Goal: Task Accomplishment & Management: Complete application form

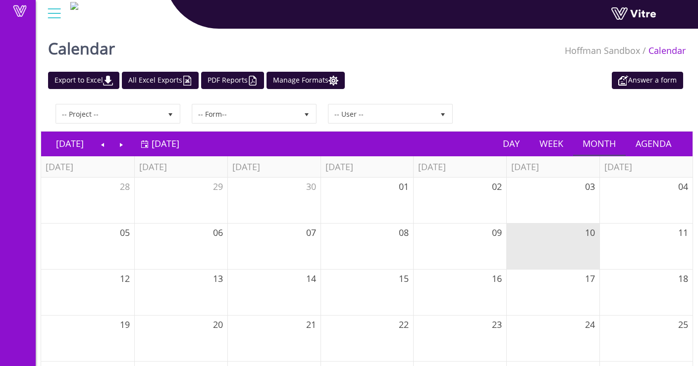
click at [53, 13] on div at bounding box center [54, 13] width 22 height 27
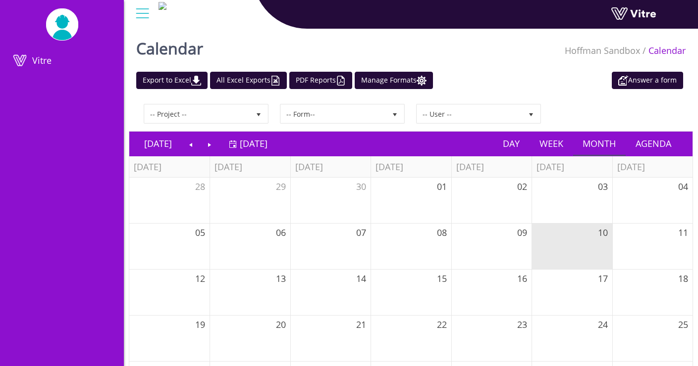
click at [63, 40] on link at bounding box center [62, 24] width 32 height 32
click at [637, 10] on link at bounding box center [648, 16] width 74 height 18
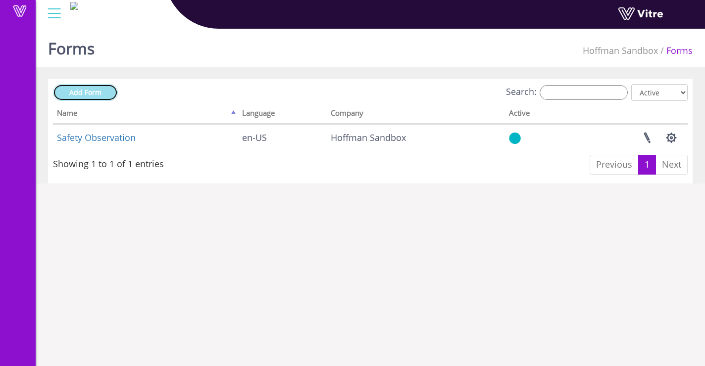
click at [76, 94] on span "Add Form" at bounding box center [85, 92] width 32 height 9
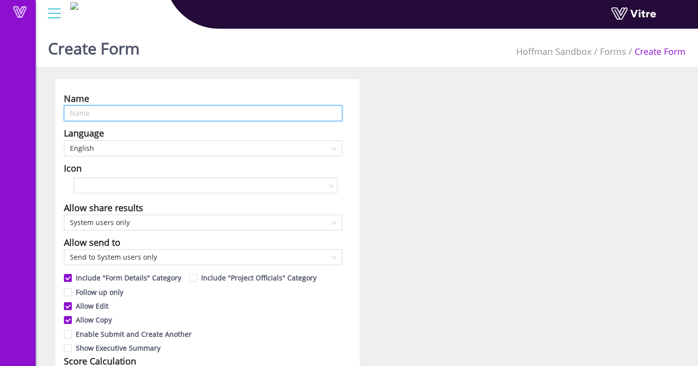
click at [192, 113] on input "text" at bounding box center [203, 113] width 278 height 16
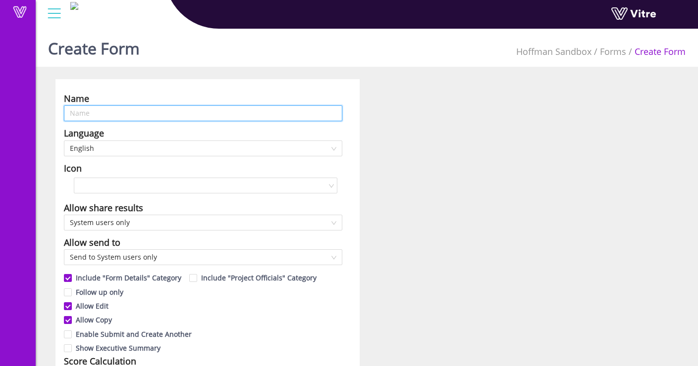
click at [260, 116] on input "text" at bounding box center [203, 113] width 278 height 16
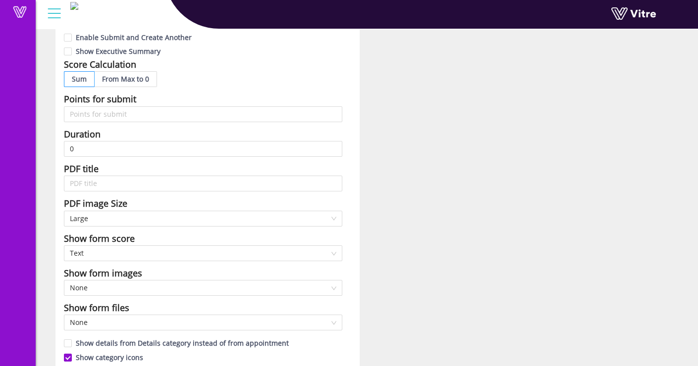
scroll to position [359, 0]
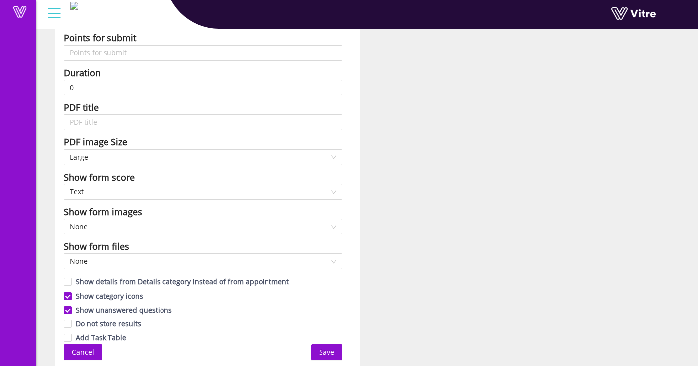
type input "Test"
click at [328, 349] on span "Save" at bounding box center [326, 352] width 15 height 11
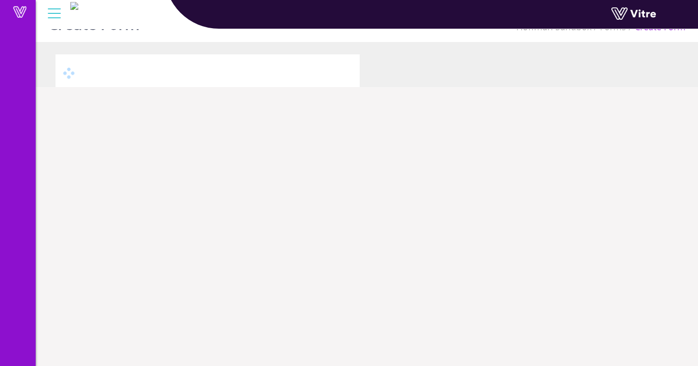
scroll to position [25, 0]
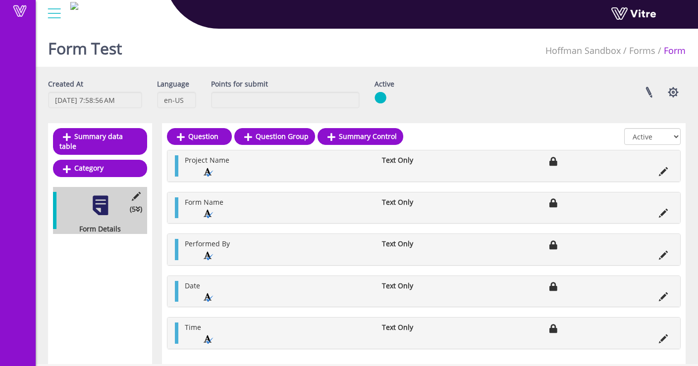
scroll to position [10, 0]
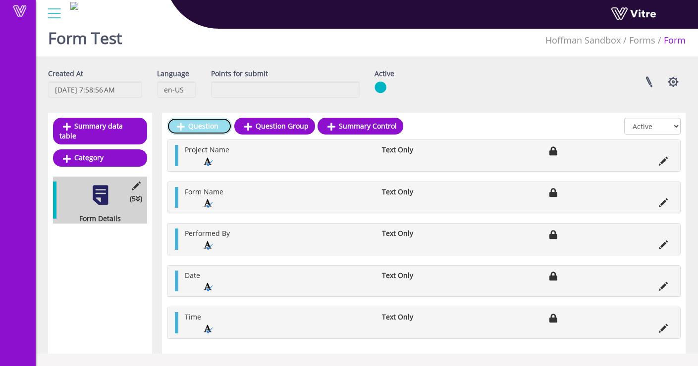
click at [207, 127] on link "Question" at bounding box center [199, 126] width 65 height 17
click at [562, 103] on div "Created At 10/10/2025 7:58:56 AM Language en-US Points for submit Active Linked…" at bounding box center [367, 87] width 652 height 37
click at [206, 123] on link "Question" at bounding box center [199, 126] width 65 height 17
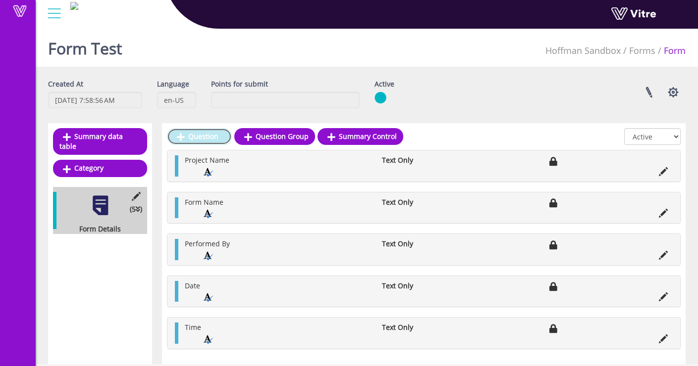
scroll to position [10, 0]
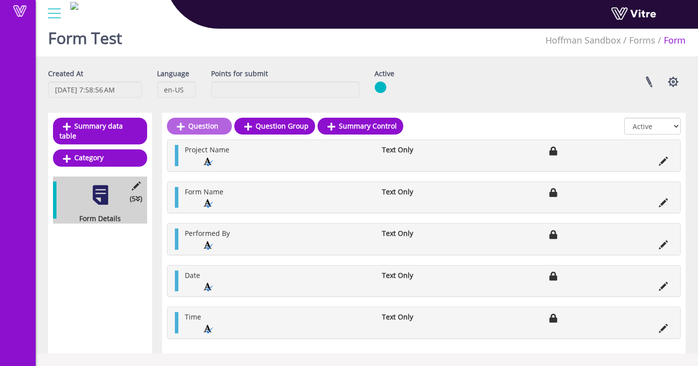
click at [201, 144] on div "Project Name Text Only" at bounding box center [423, 155] width 513 height 31
click at [202, 149] on span "Project Name" at bounding box center [207, 149] width 45 height 9
click at [668, 161] on li at bounding box center [663, 161] width 19 height 10
click at [643, 81] on link at bounding box center [648, 82] width 25 height 26
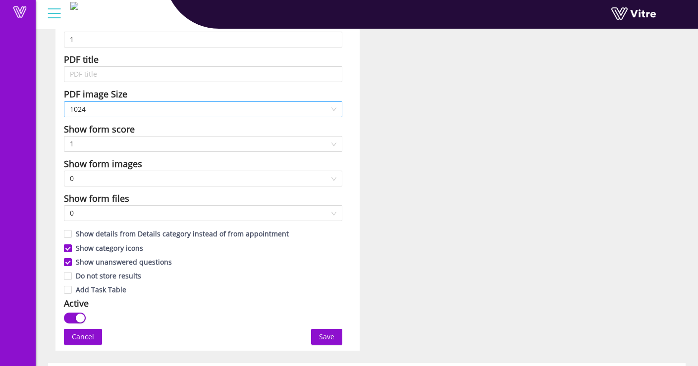
scroll to position [663, 0]
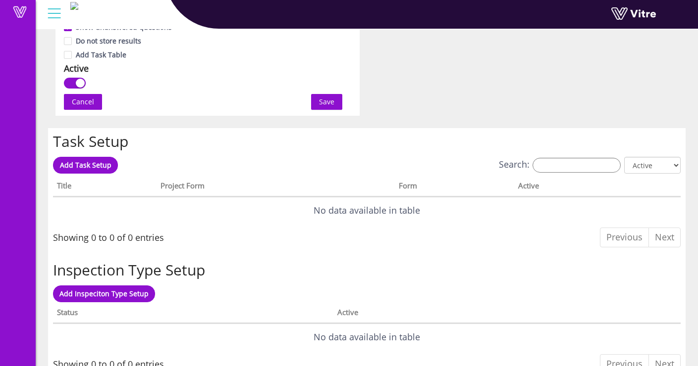
click at [333, 97] on span "Save" at bounding box center [326, 102] width 15 height 11
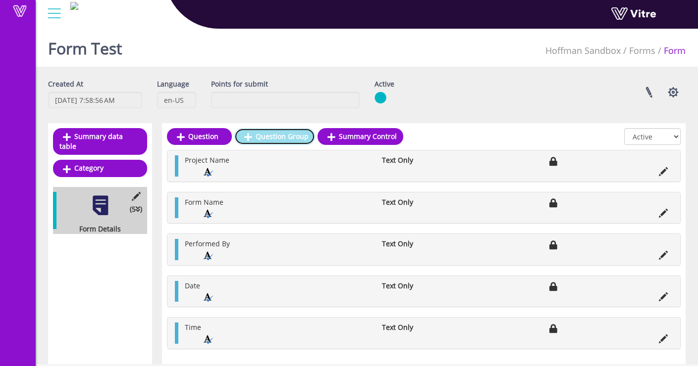
click at [254, 136] on link "Question Group" at bounding box center [274, 136] width 81 height 17
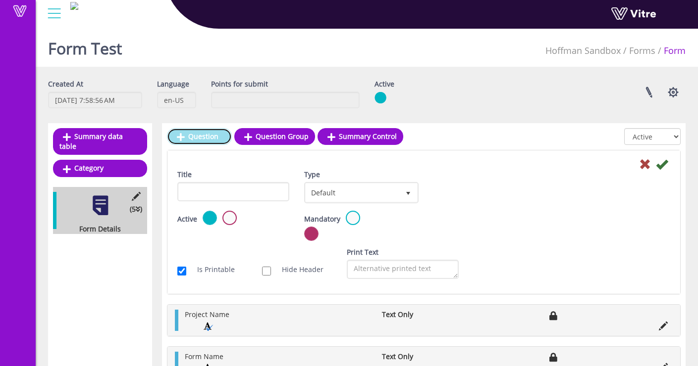
click at [196, 138] on link "Question" at bounding box center [199, 136] width 65 height 17
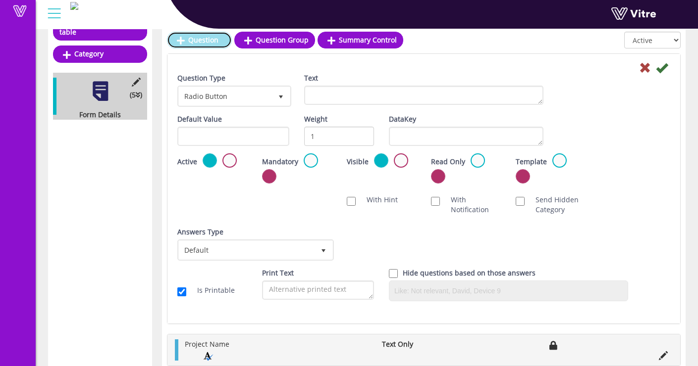
scroll to position [99, 0]
